Goal: Task Accomplishment & Management: Manage account settings

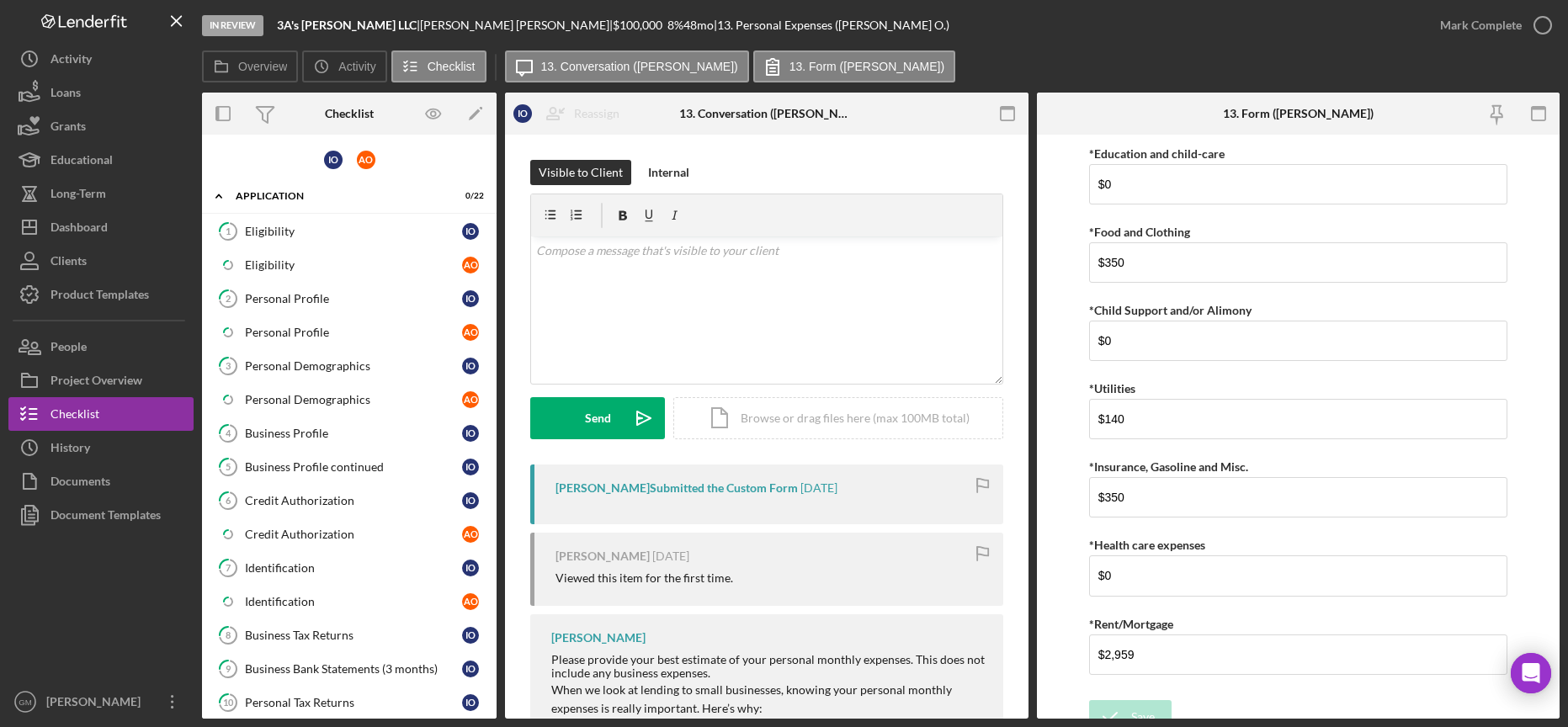
scroll to position [327, 0]
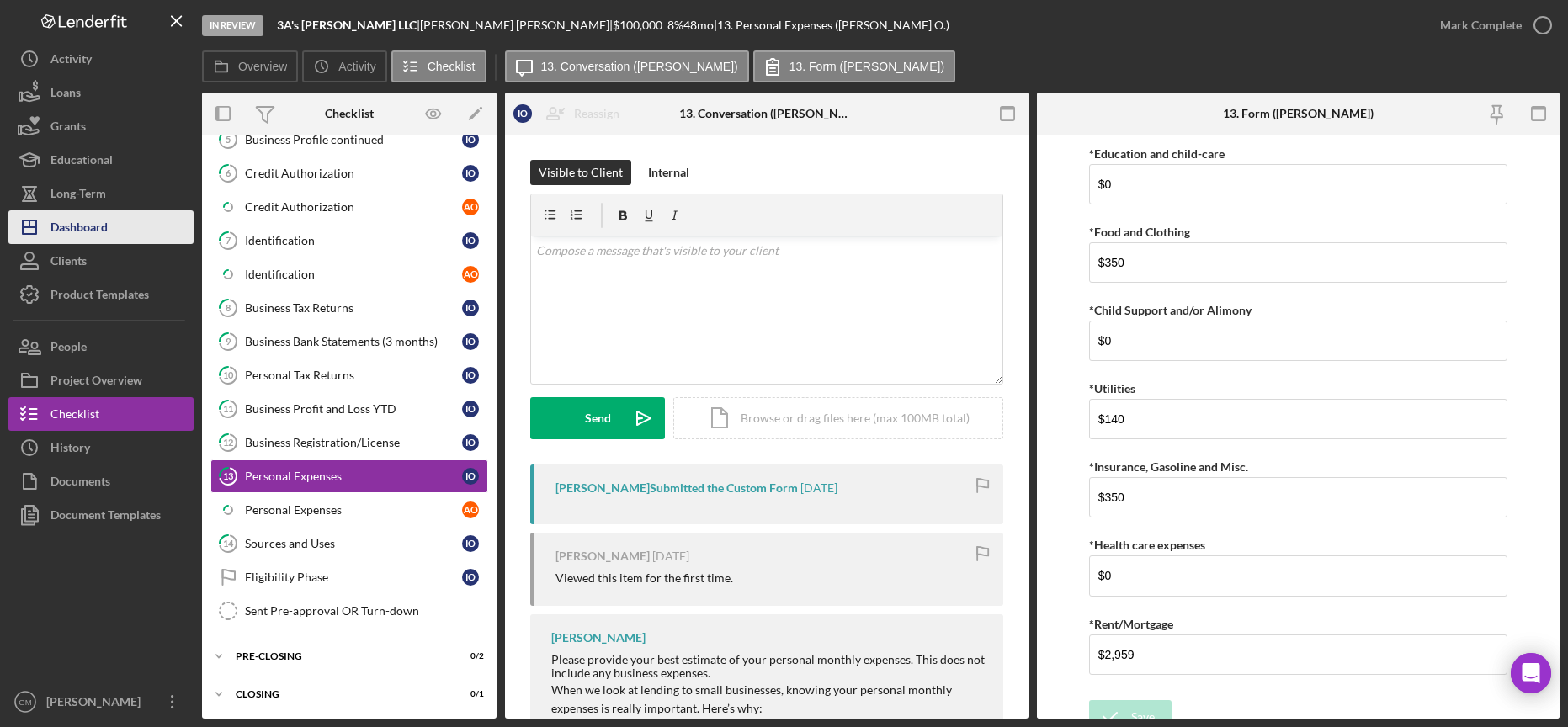
click at [78, 228] on div "Dashboard" at bounding box center [80, 230] width 58 height 38
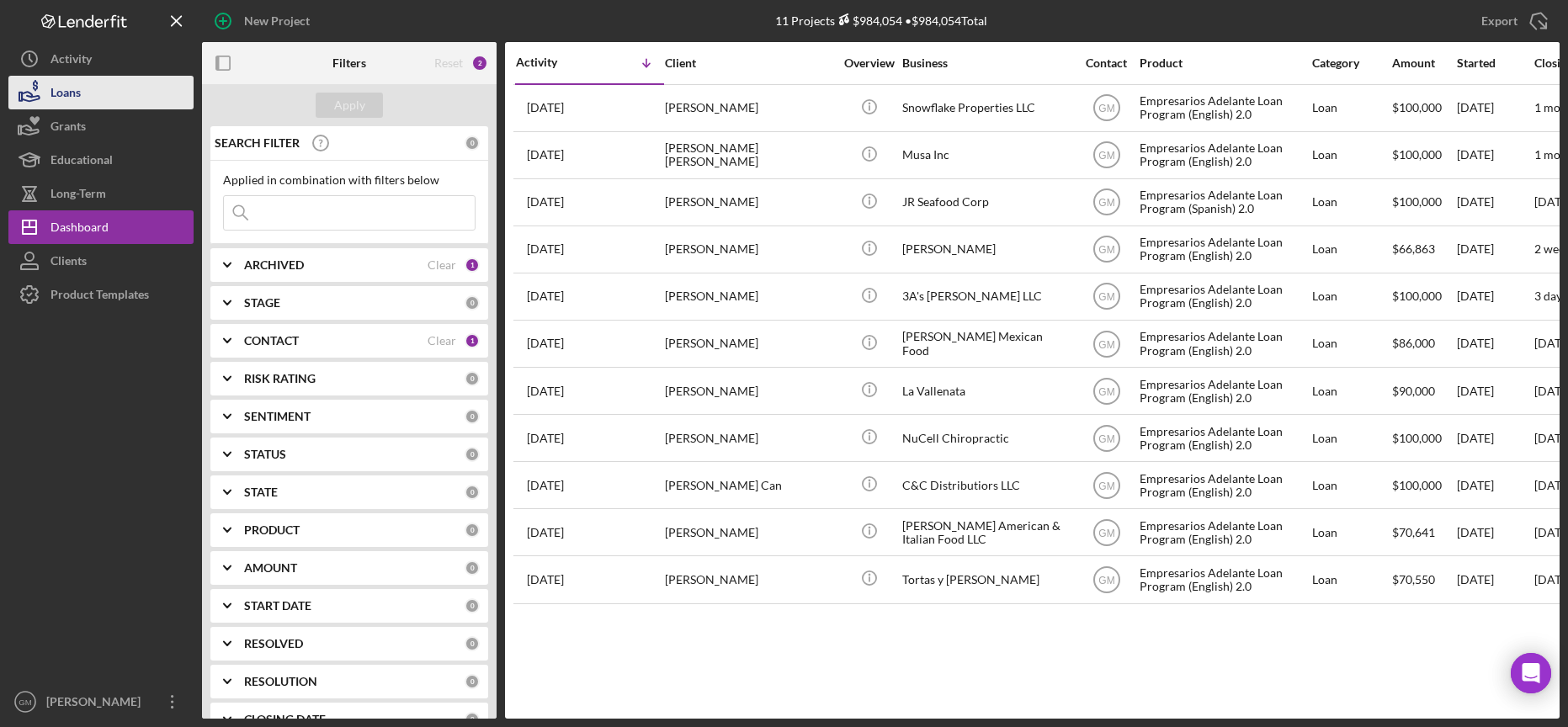
click at [65, 95] on div "Loans" at bounding box center [66, 94] width 30 height 38
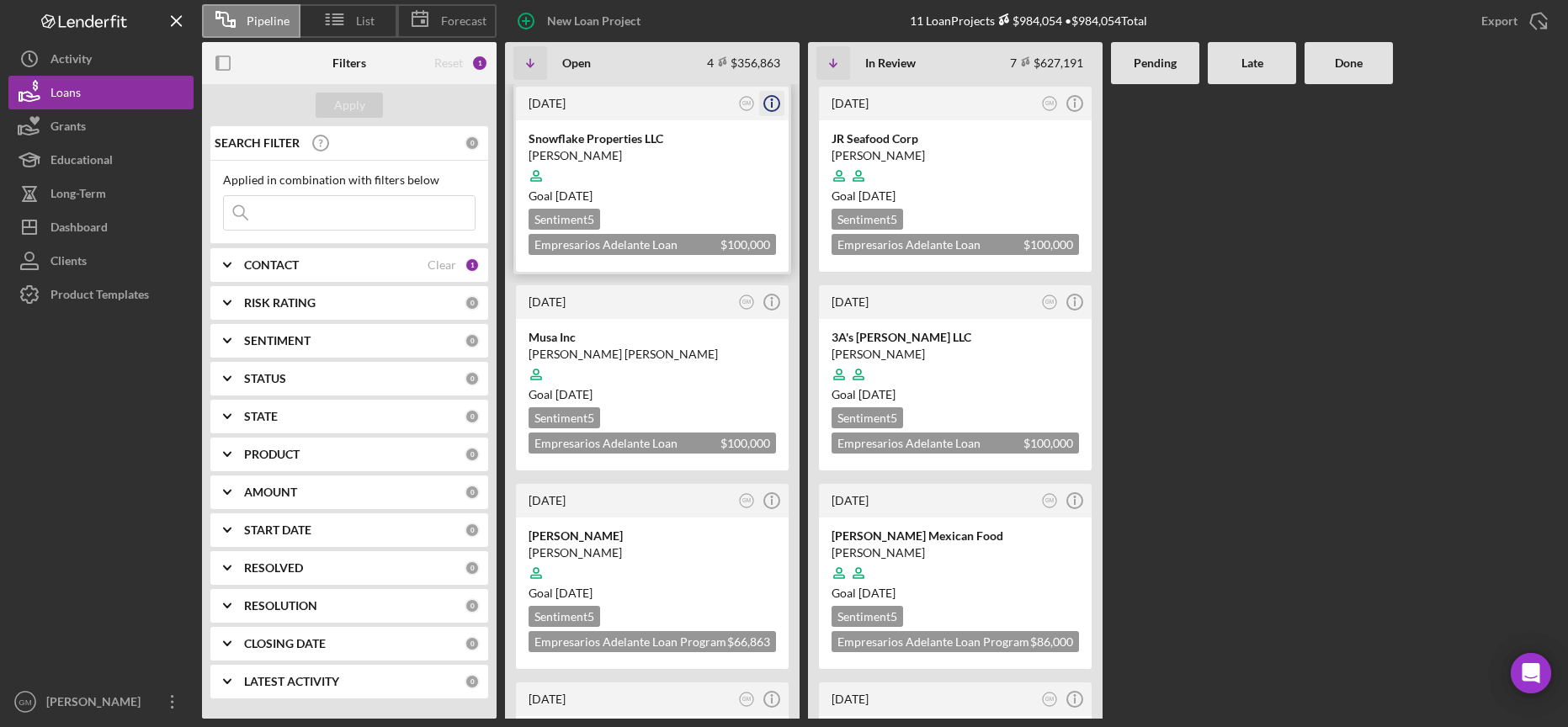
click at [771, 101] on icon "Icon/Info" at bounding box center [772, 103] width 42 height 42
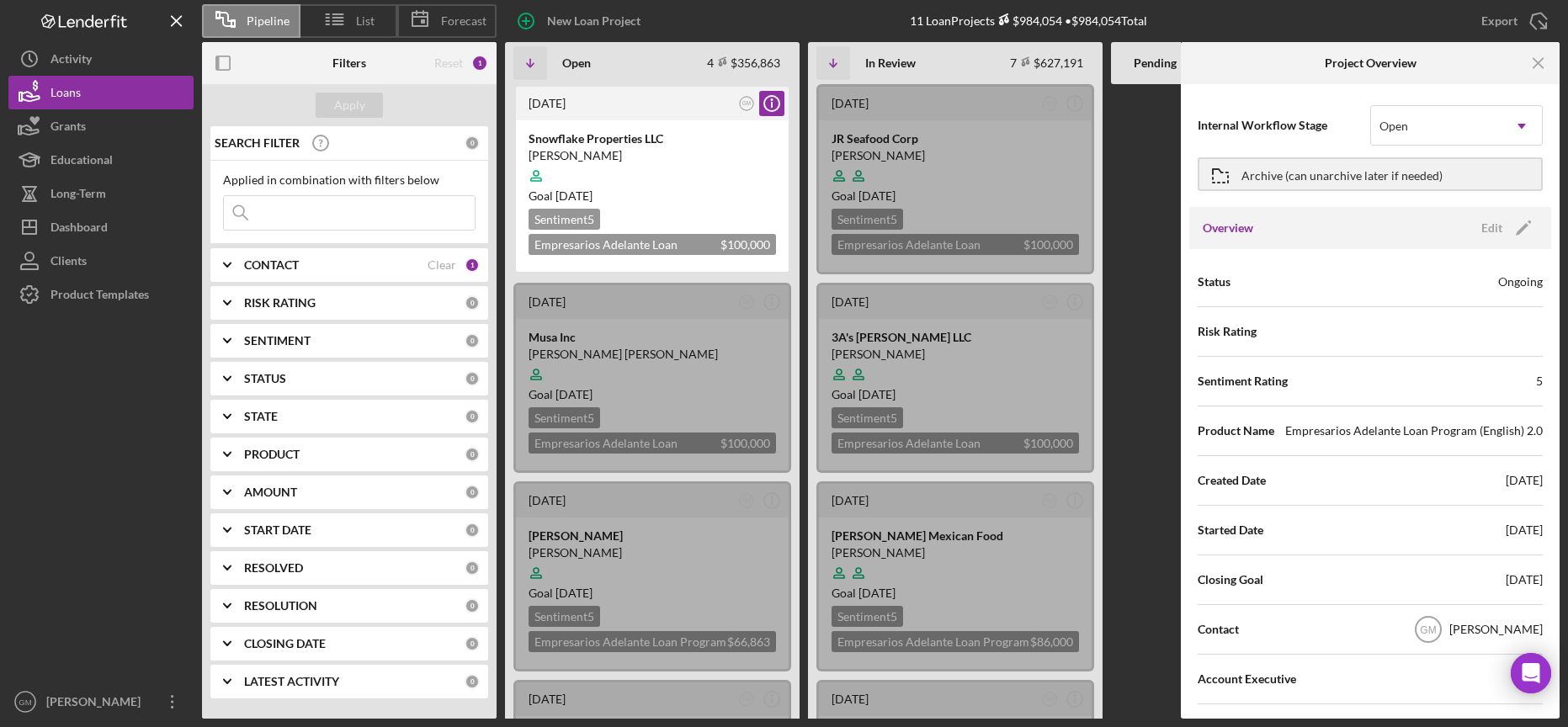
click at [1517, 284] on div "Ongoing" at bounding box center [1520, 281] width 45 height 17
click at [1504, 228] on icon "Icon/Edit" at bounding box center [1523, 228] width 42 height 42
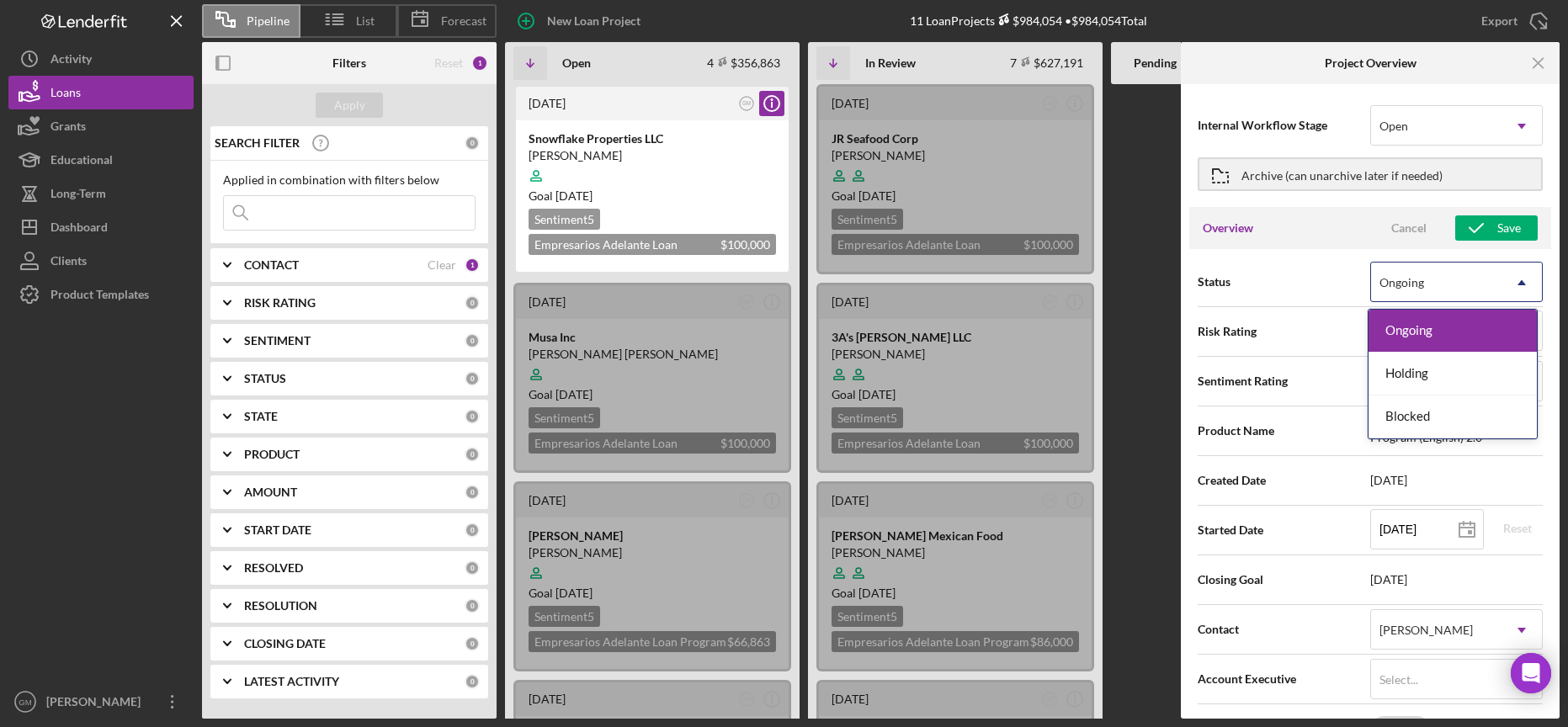
click at [1517, 281] on icon "Icon/Dropdown Arrow" at bounding box center [1521, 282] width 41 height 41
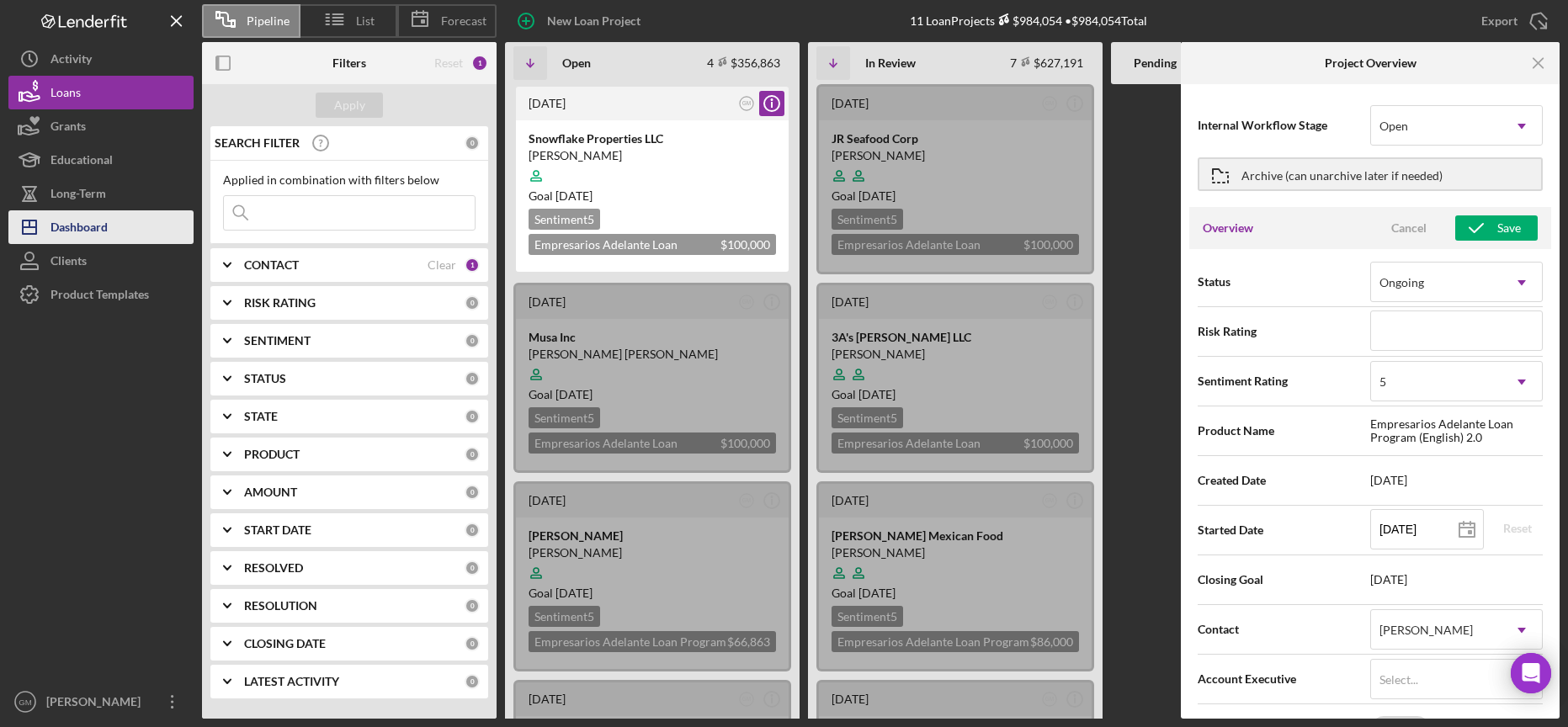
click at [90, 222] on div "Dashboard" at bounding box center [80, 230] width 58 height 38
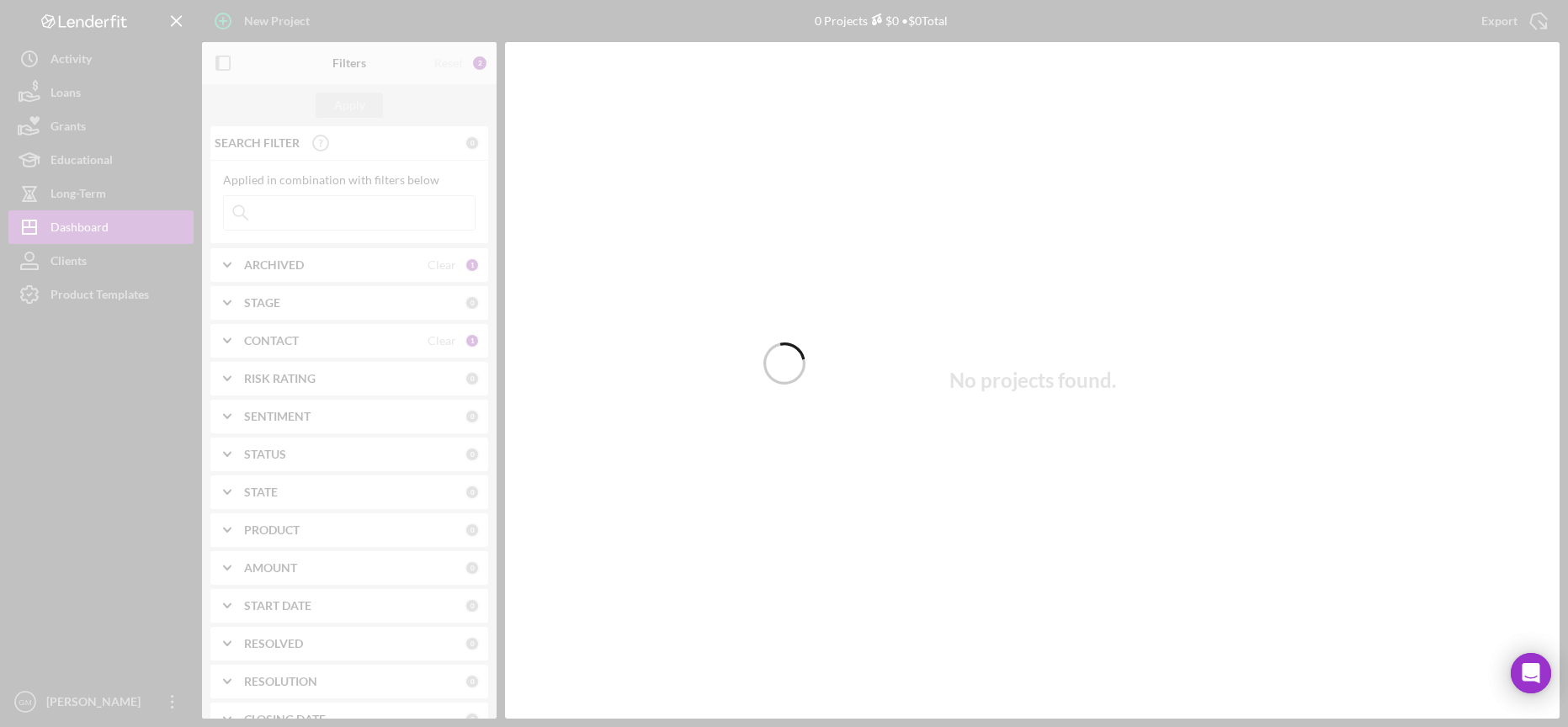
click at [272, 346] on div at bounding box center [784, 363] width 1568 height 727
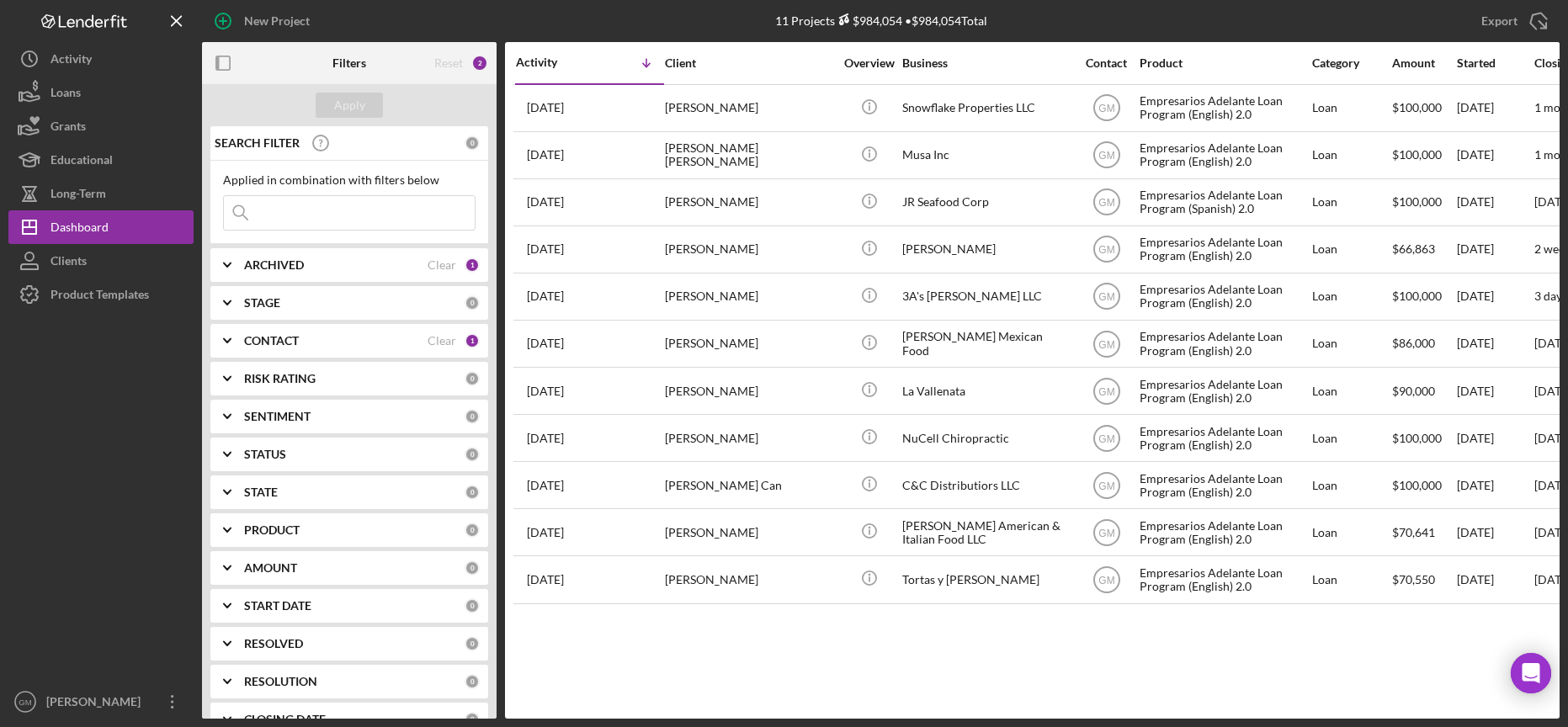
click at [266, 340] on b "CONTACT" at bounding box center [271, 341] width 55 height 14
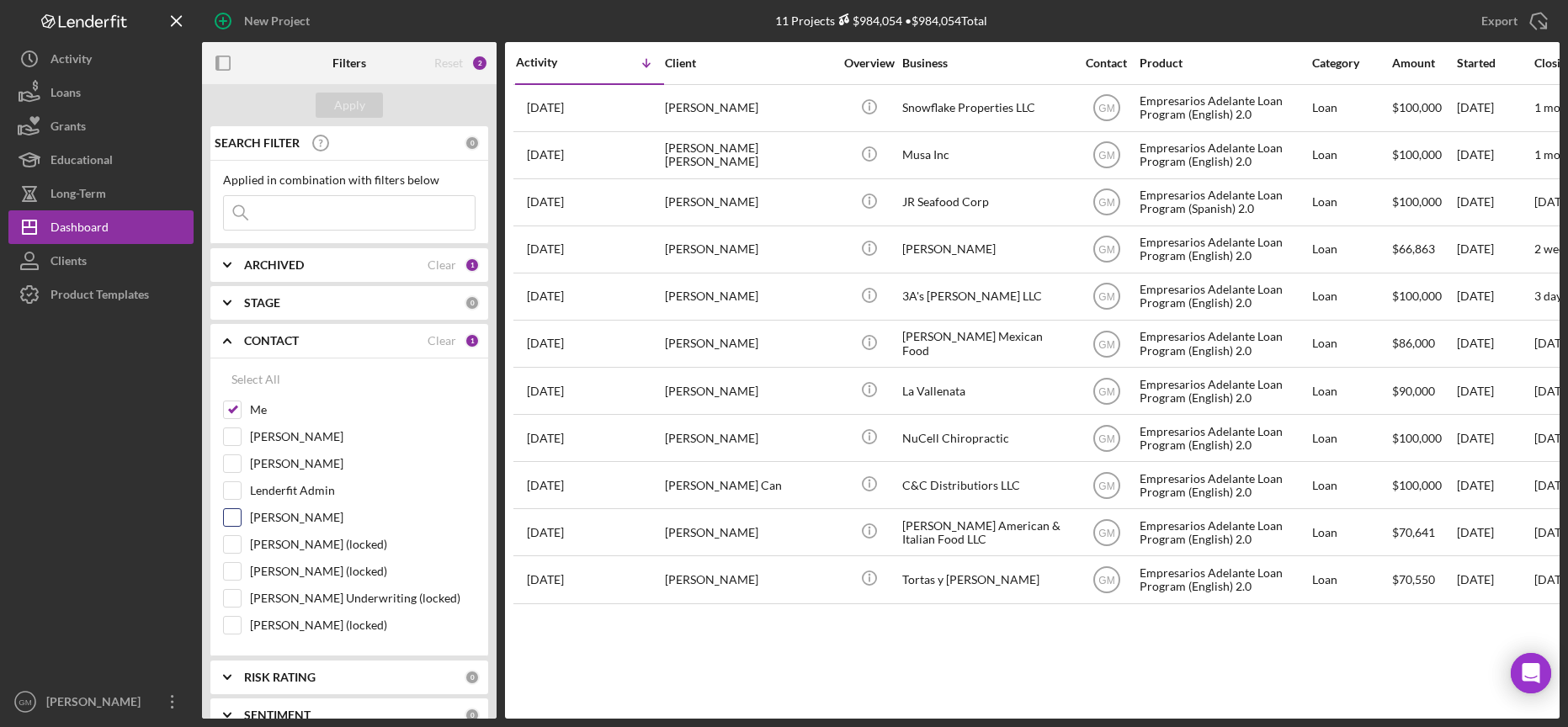
click at [238, 515] on input "[PERSON_NAME]" at bounding box center [232, 517] width 17 height 17
checkbox input "true"
click at [357, 100] on div "Apply" at bounding box center [349, 104] width 31 height 25
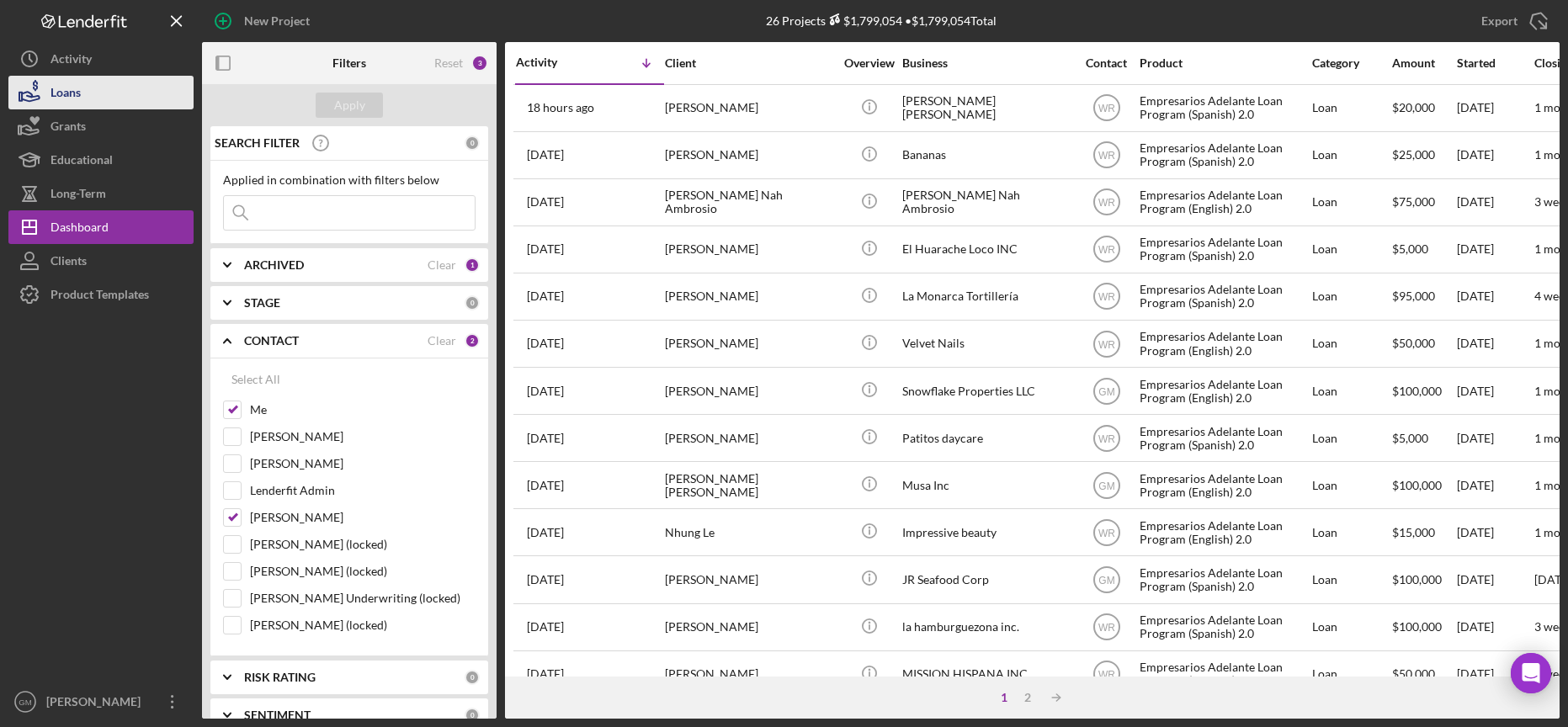
click at [59, 101] on div "Loans" at bounding box center [66, 94] width 30 height 38
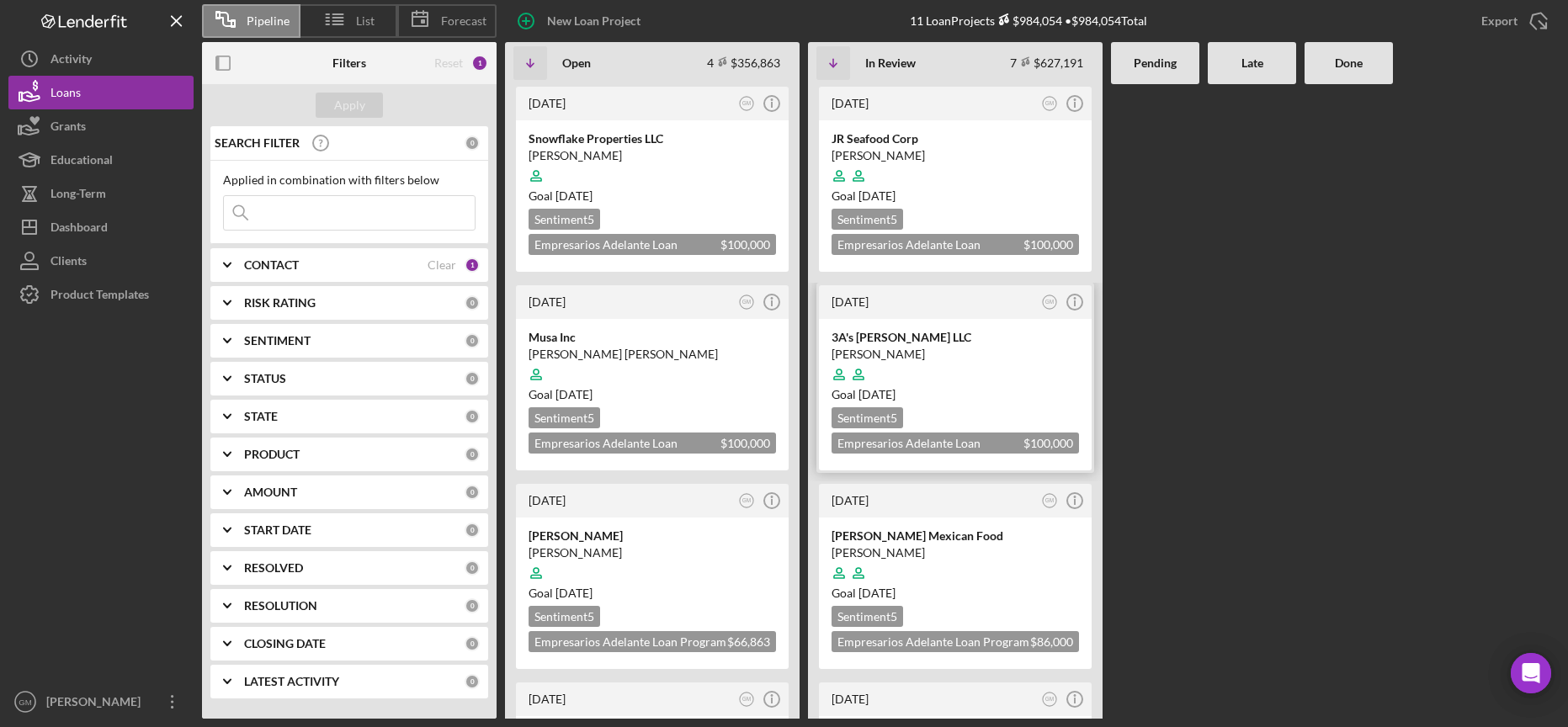
click at [985, 332] on div "3A's [PERSON_NAME] LLC" at bounding box center [955, 337] width 248 height 17
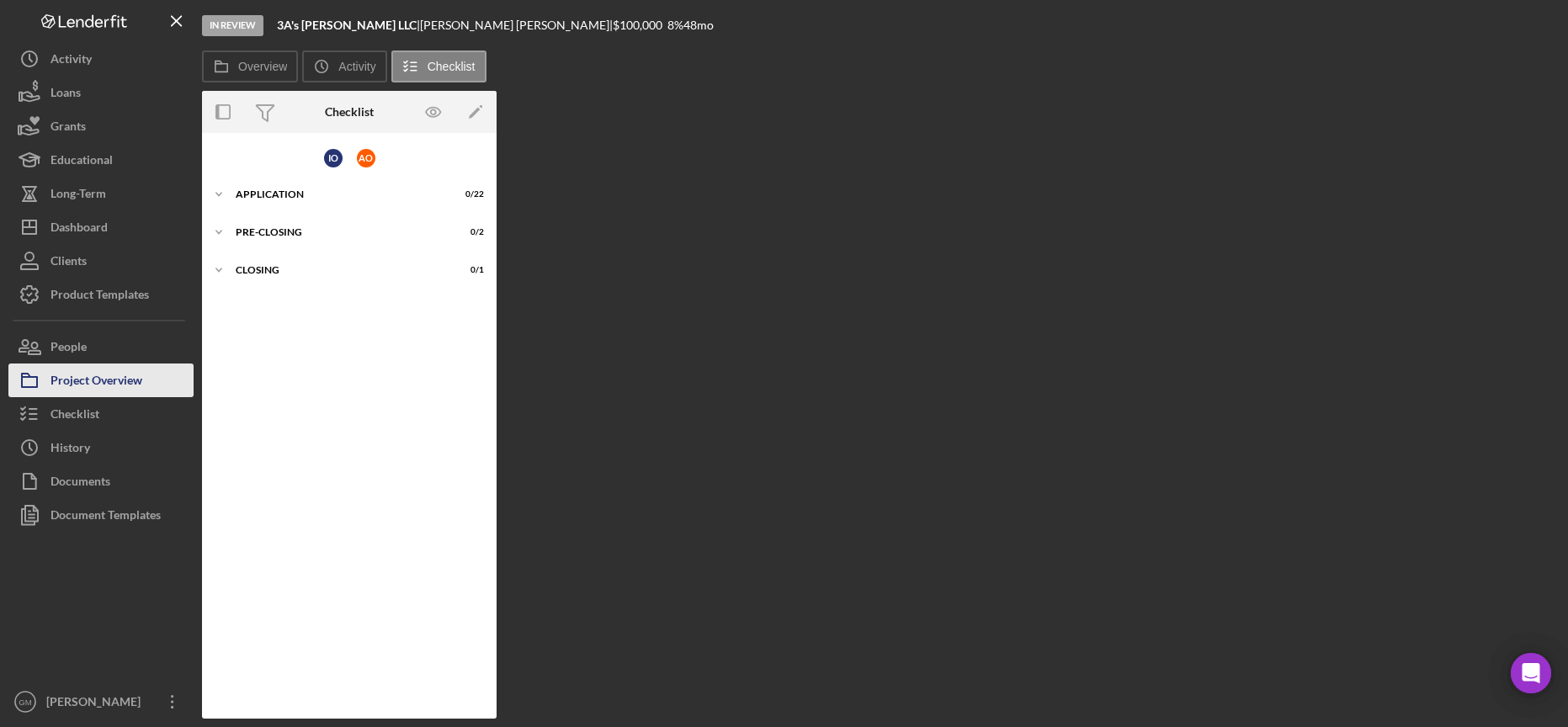
click at [51, 387] on div "Project Overview" at bounding box center [96, 383] width 91 height 38
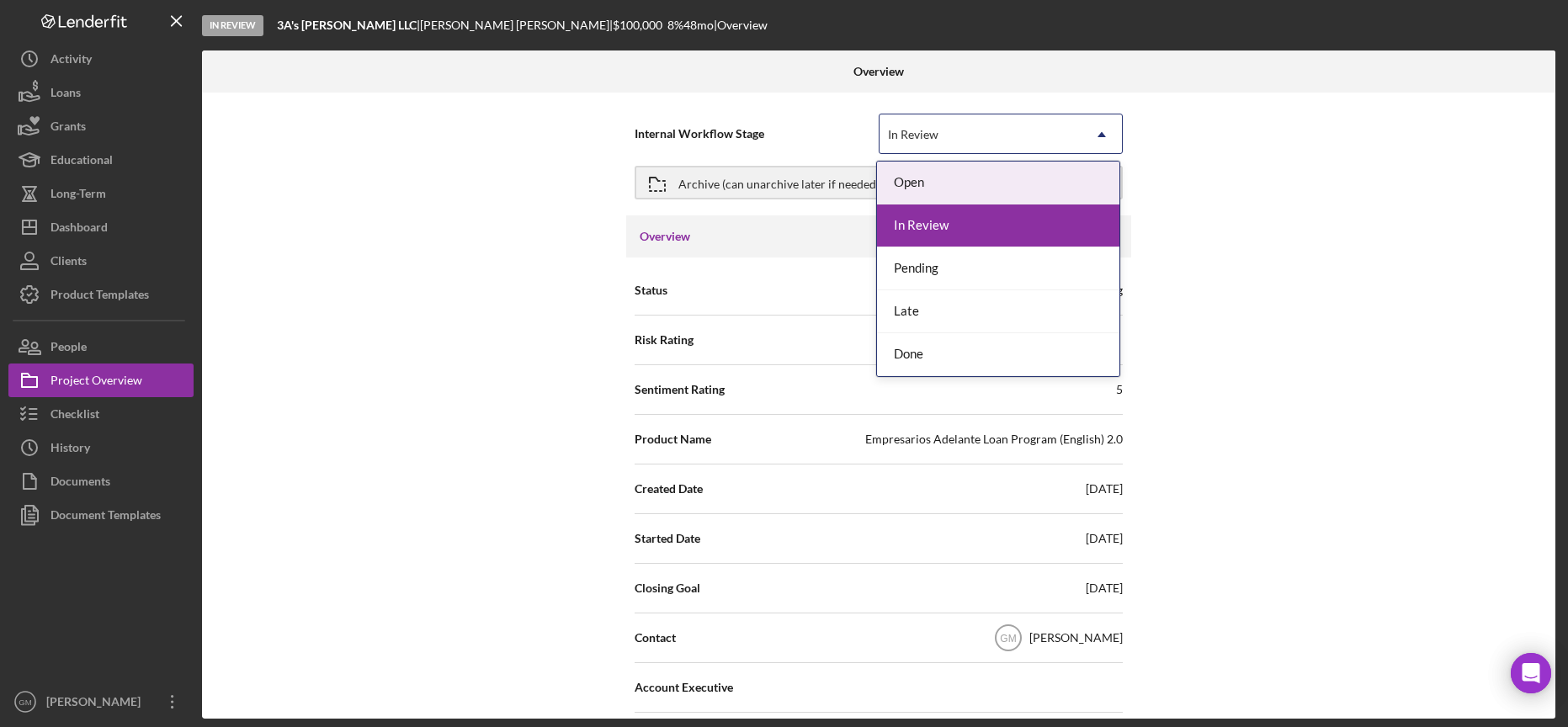
click at [1038, 117] on div "In Review" at bounding box center [980, 134] width 202 height 39
click at [1106, 133] on icon "Icon/Dropdown Arrow" at bounding box center [1102, 134] width 41 height 41
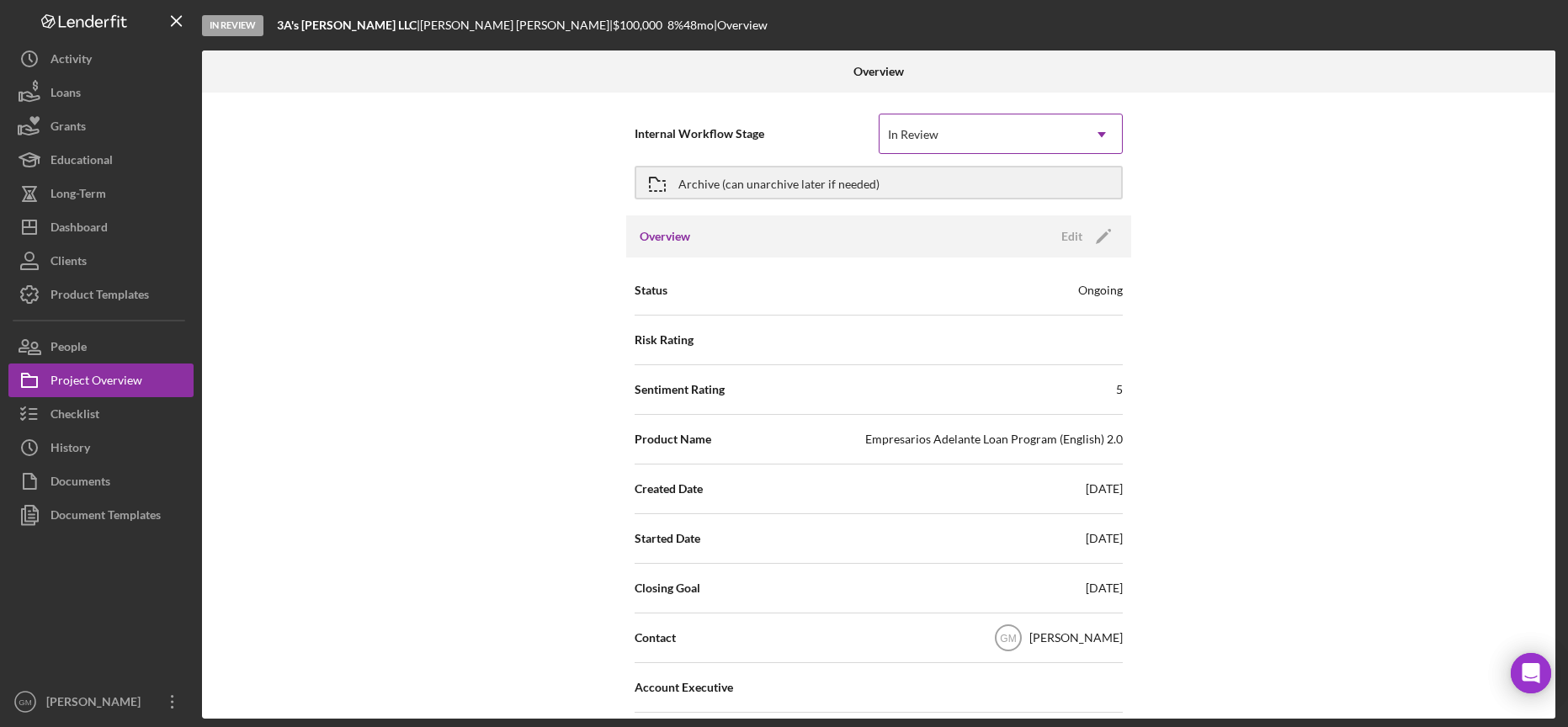
click at [1099, 134] on use at bounding box center [1102, 134] width 8 height 5
click at [1100, 134] on use at bounding box center [1102, 134] width 8 height 5
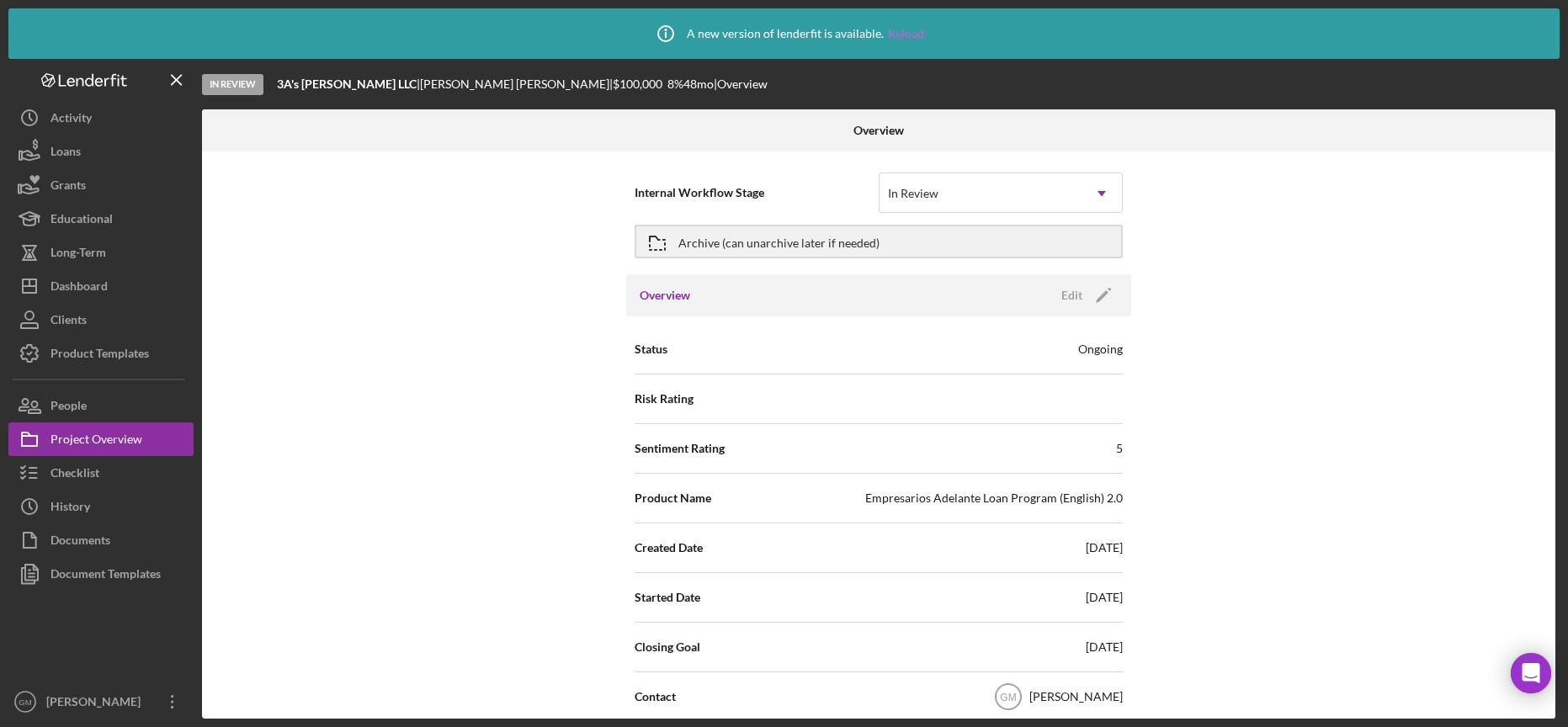
click at [915, 33] on link "Reload" at bounding box center [906, 34] width 36 height 14
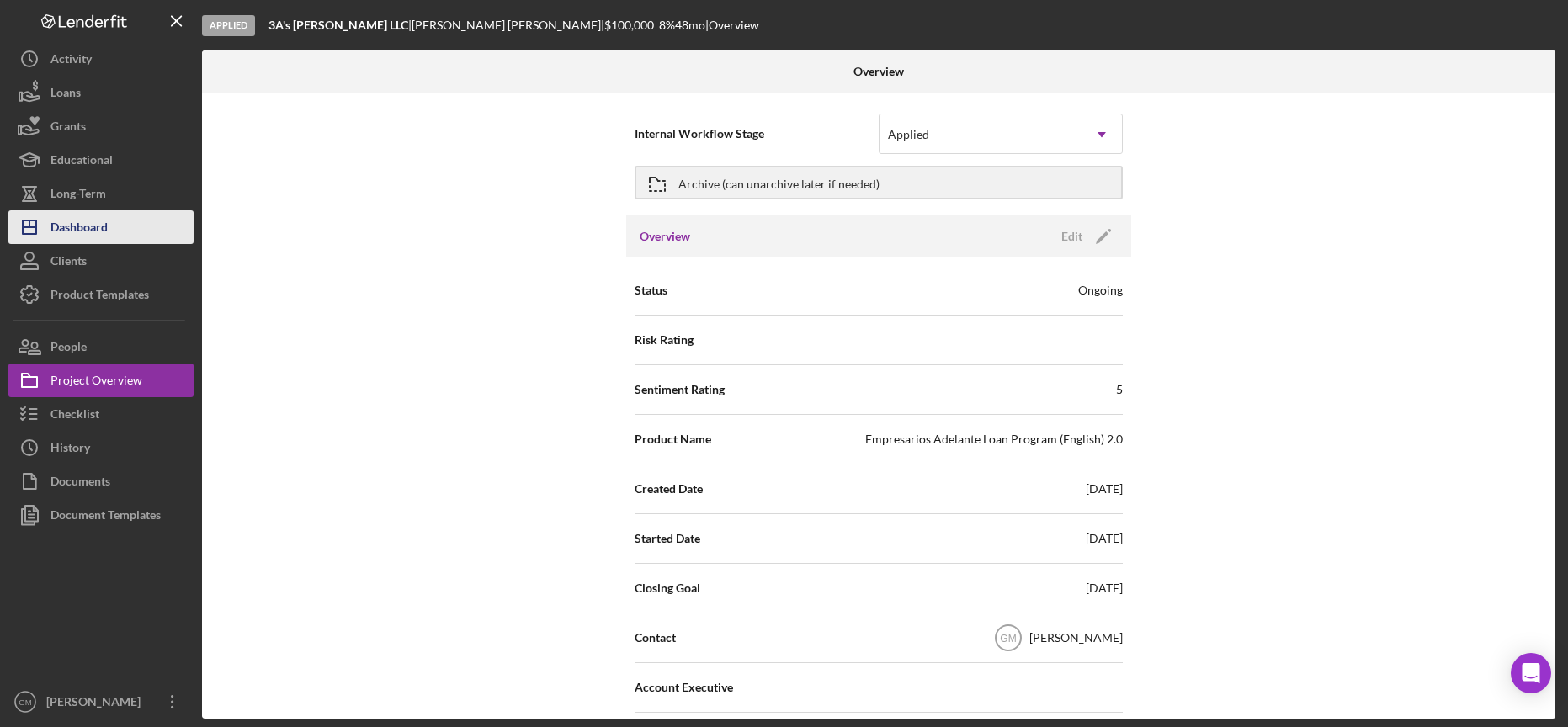
click at [82, 220] on div "Dashboard" at bounding box center [80, 230] width 58 height 38
